Goal: Transaction & Acquisition: Purchase product/service

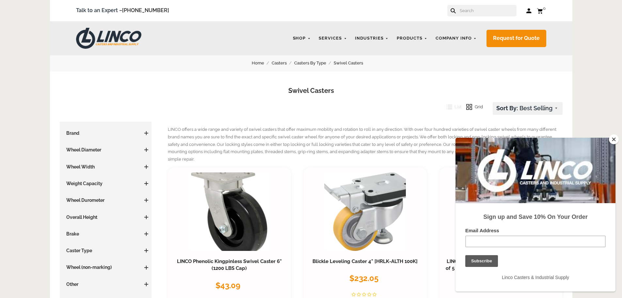
click at [480, 9] on input "text" at bounding box center [487, 10] width 57 height 11
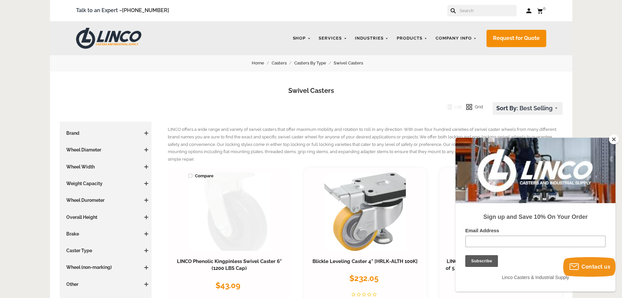
click at [242, 213] on link at bounding box center [229, 211] width 82 height 78
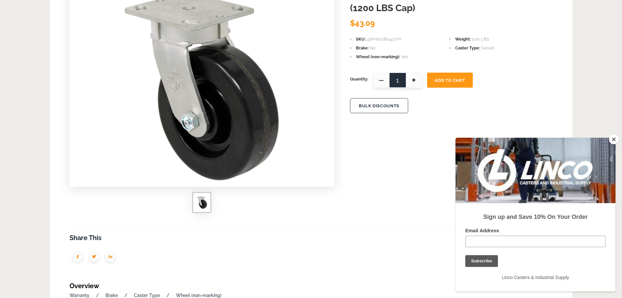
scroll to position [65, 0]
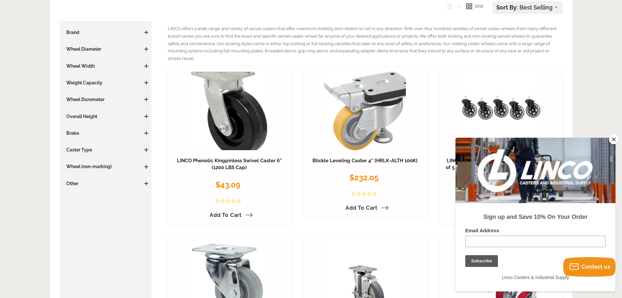
scroll to position [98, 0]
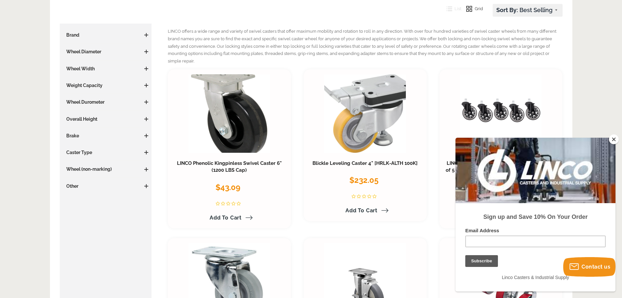
click at [93, 50] on h3 "Wheel Diameter" at bounding box center [106, 51] width 86 height 7
click at [144, 50] on h3 "Wheel Diameter" at bounding box center [106, 51] width 86 height 7
click at [147, 52] on span at bounding box center [146, 52] width 4 height 4
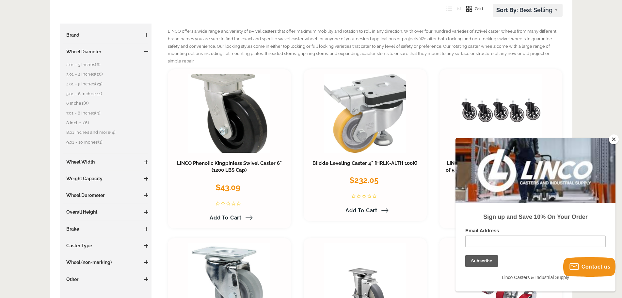
click at [89, 64] on link "2.01 - 3 Inches (6)" at bounding box center [107, 64] width 82 height 7
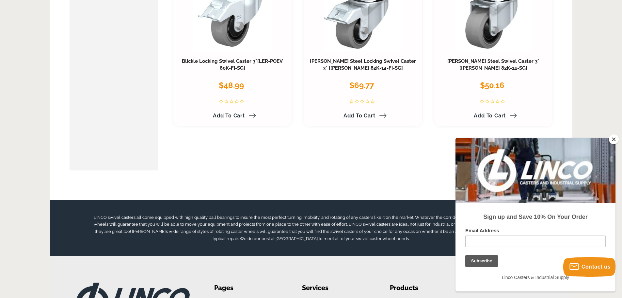
scroll to position [392, 0]
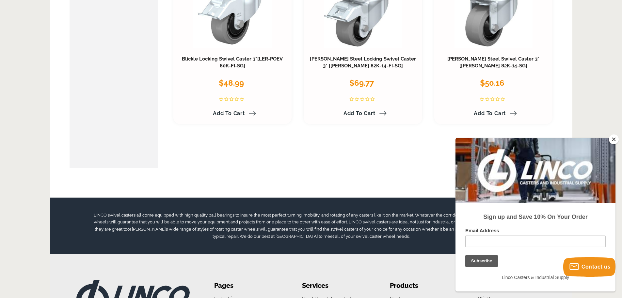
click at [612, 137] on button "Close" at bounding box center [614, 139] width 10 height 10
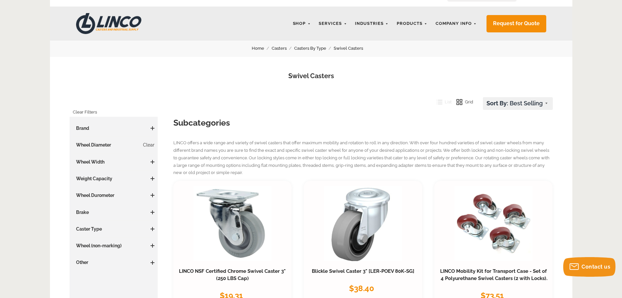
scroll to position [0, 0]
